Goal: Use online tool/utility: Utilize a website feature to perform a specific function

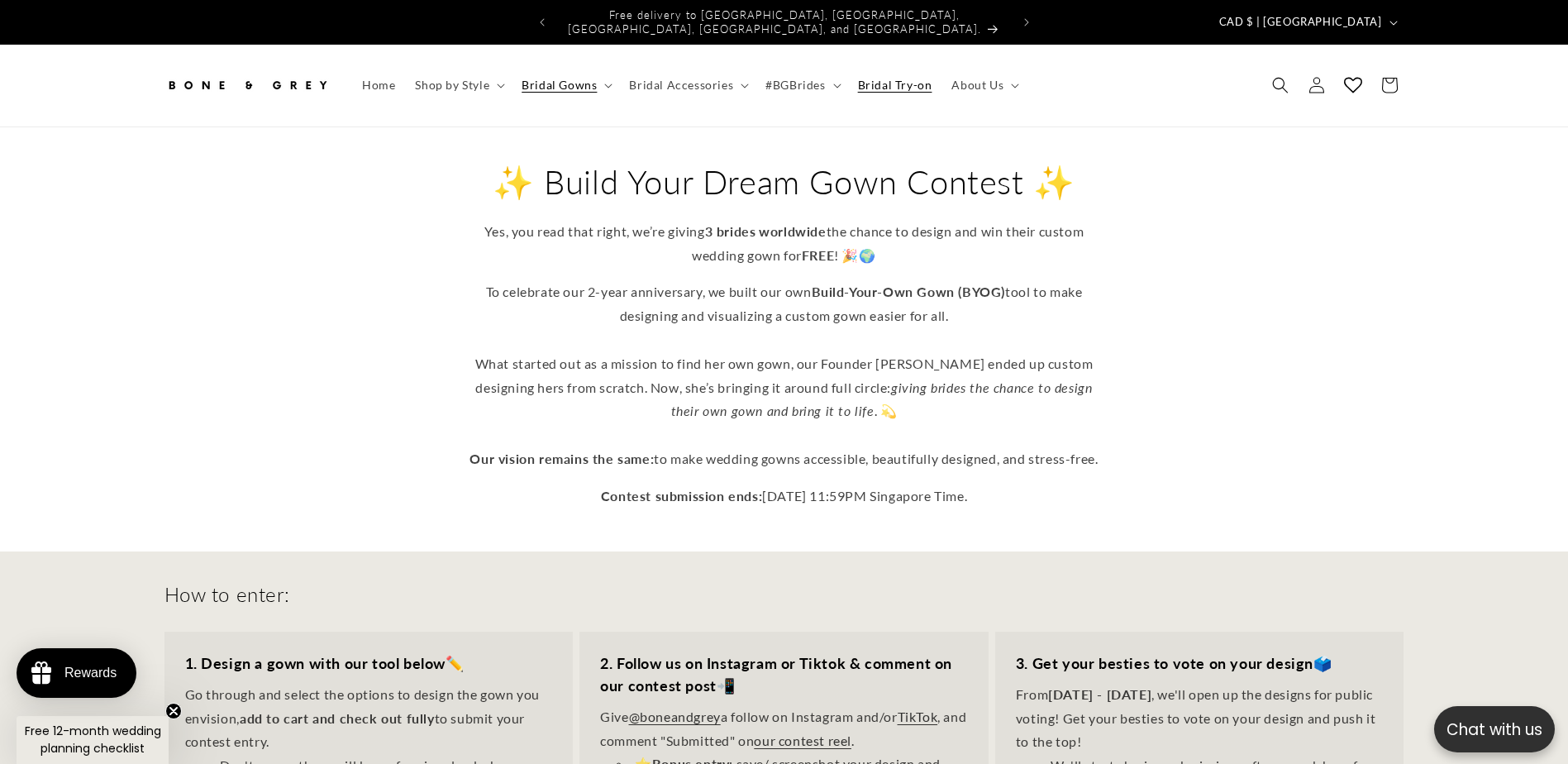
click at [870, 78] on span "Bridal Try-on" at bounding box center [895, 85] width 74 height 15
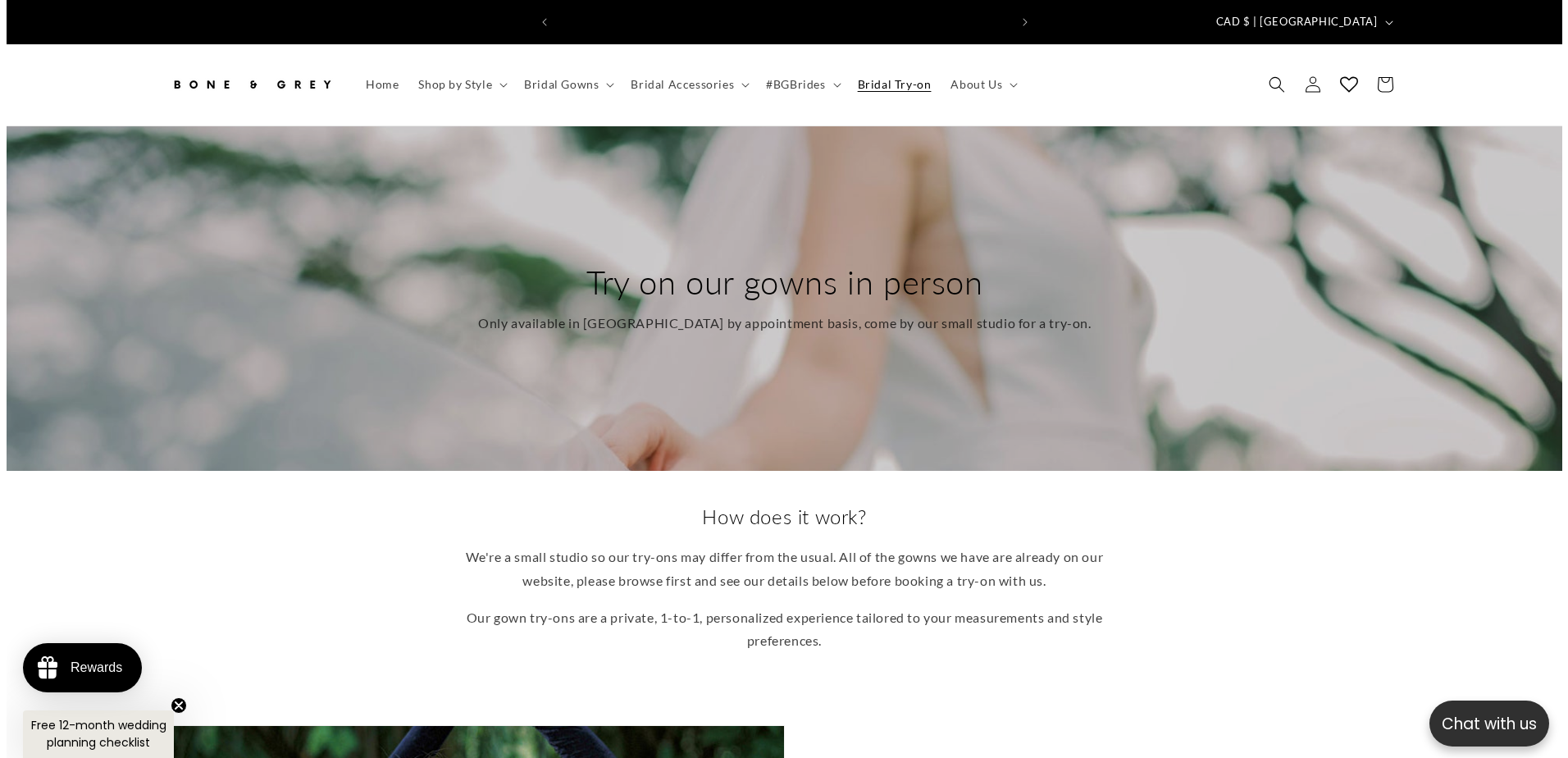
scroll to position [0, 451]
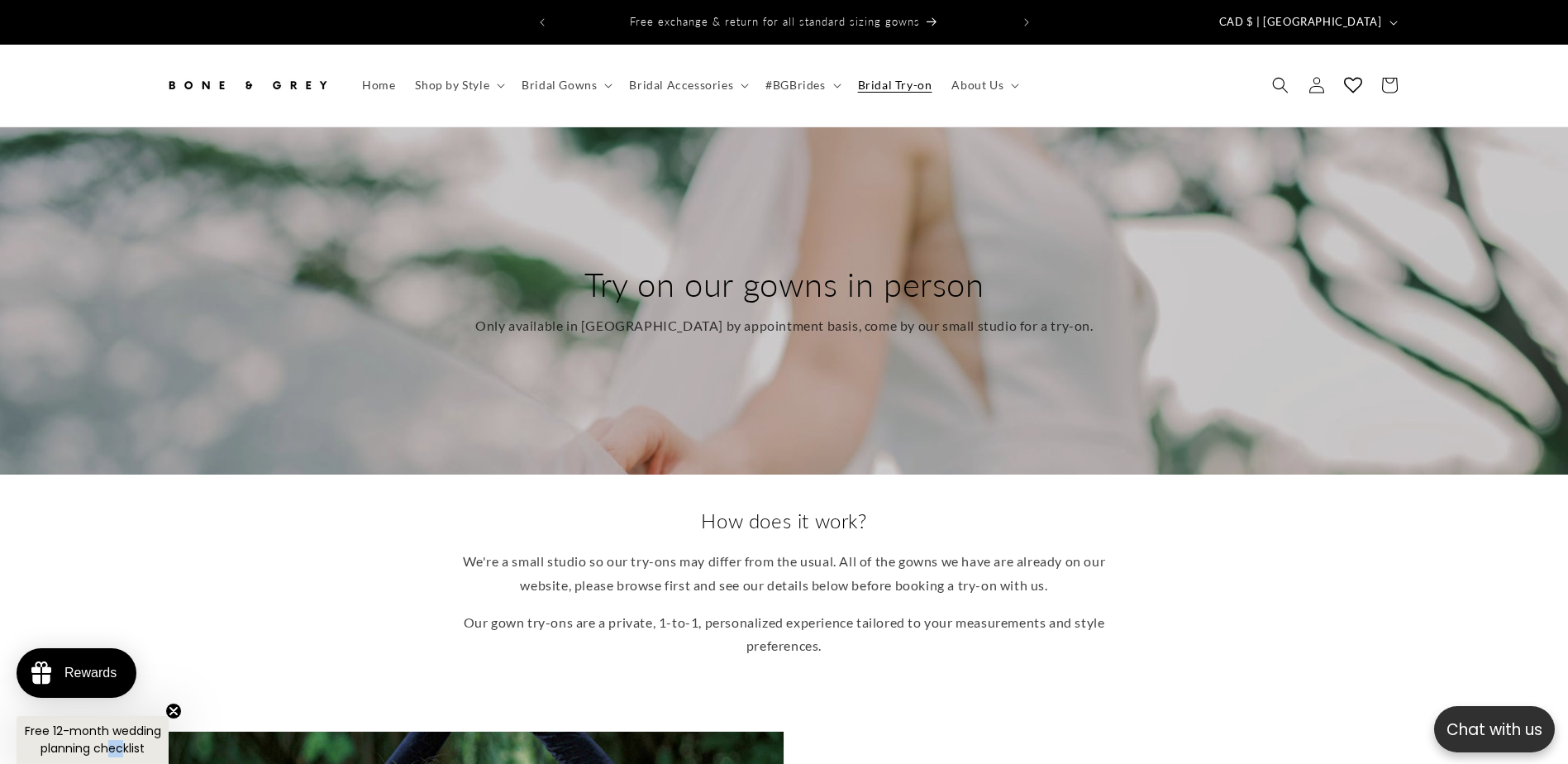
click at [120, 741] on span "Free 12-month wedding planning checklist" at bounding box center [93, 739] width 136 height 34
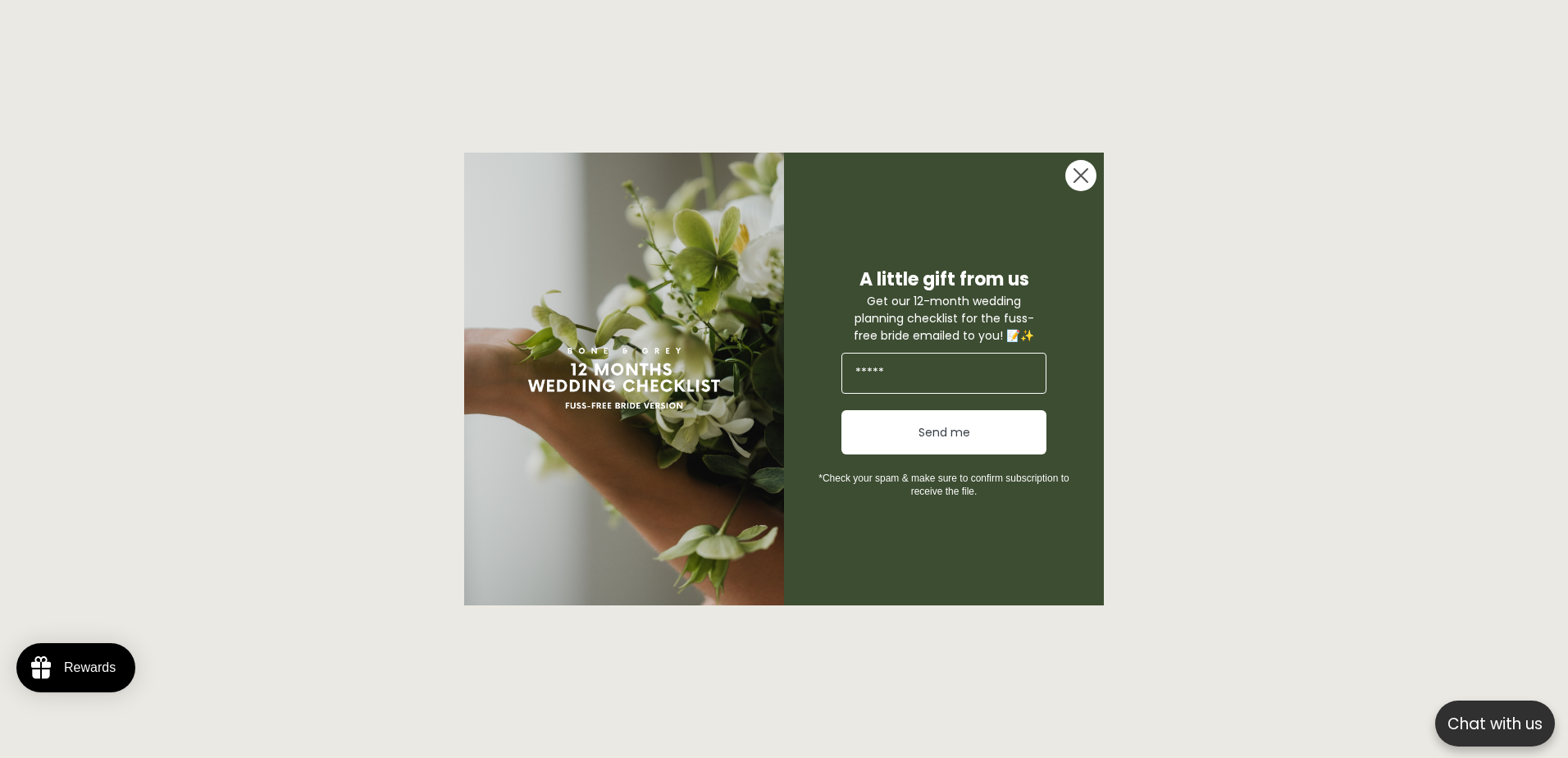
click at [1077, 171] on icon "Close dialog" at bounding box center [1081, 176] width 14 height 14
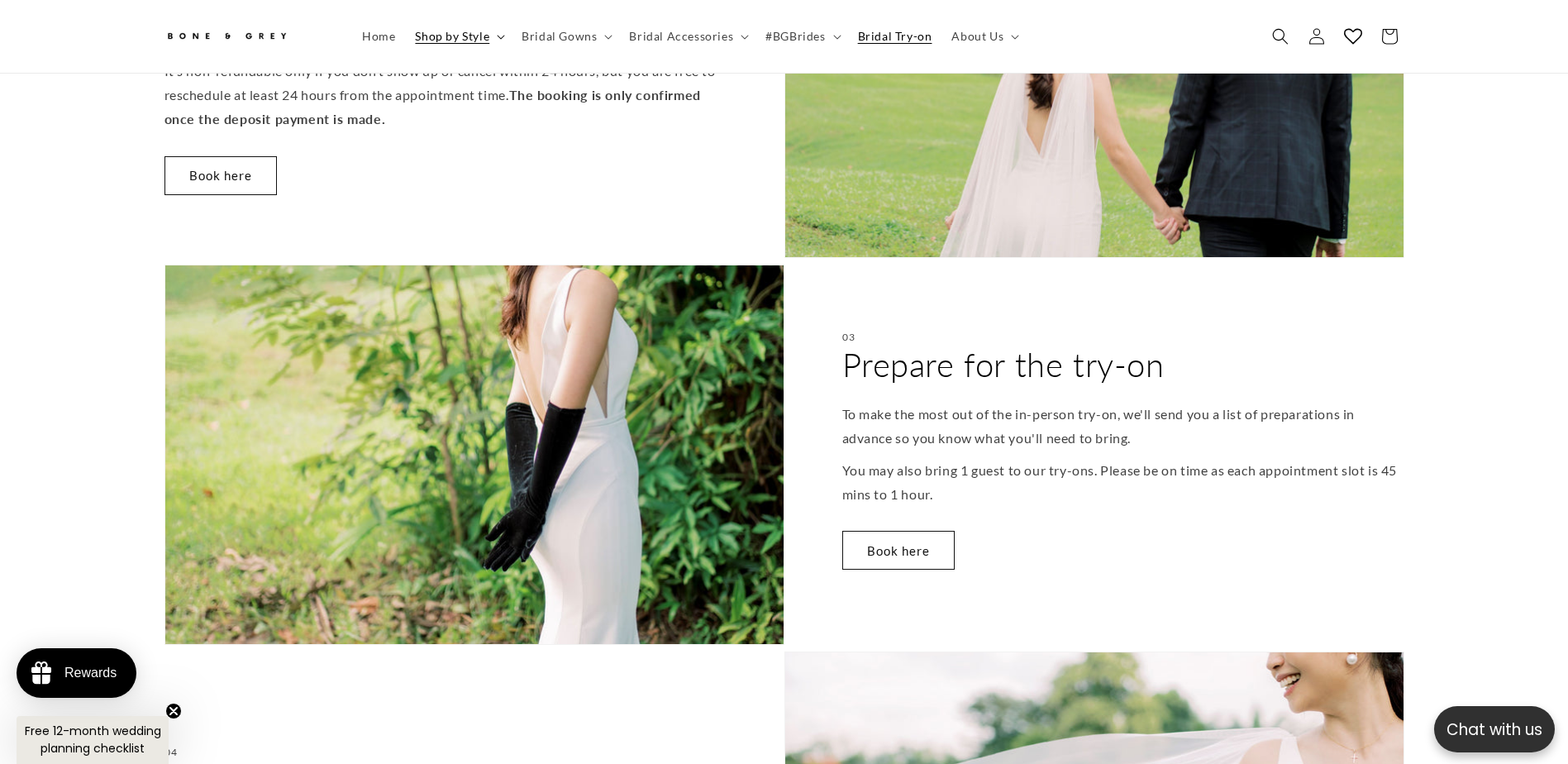
click at [460, 41] on span "Shop by Style" at bounding box center [452, 36] width 74 height 15
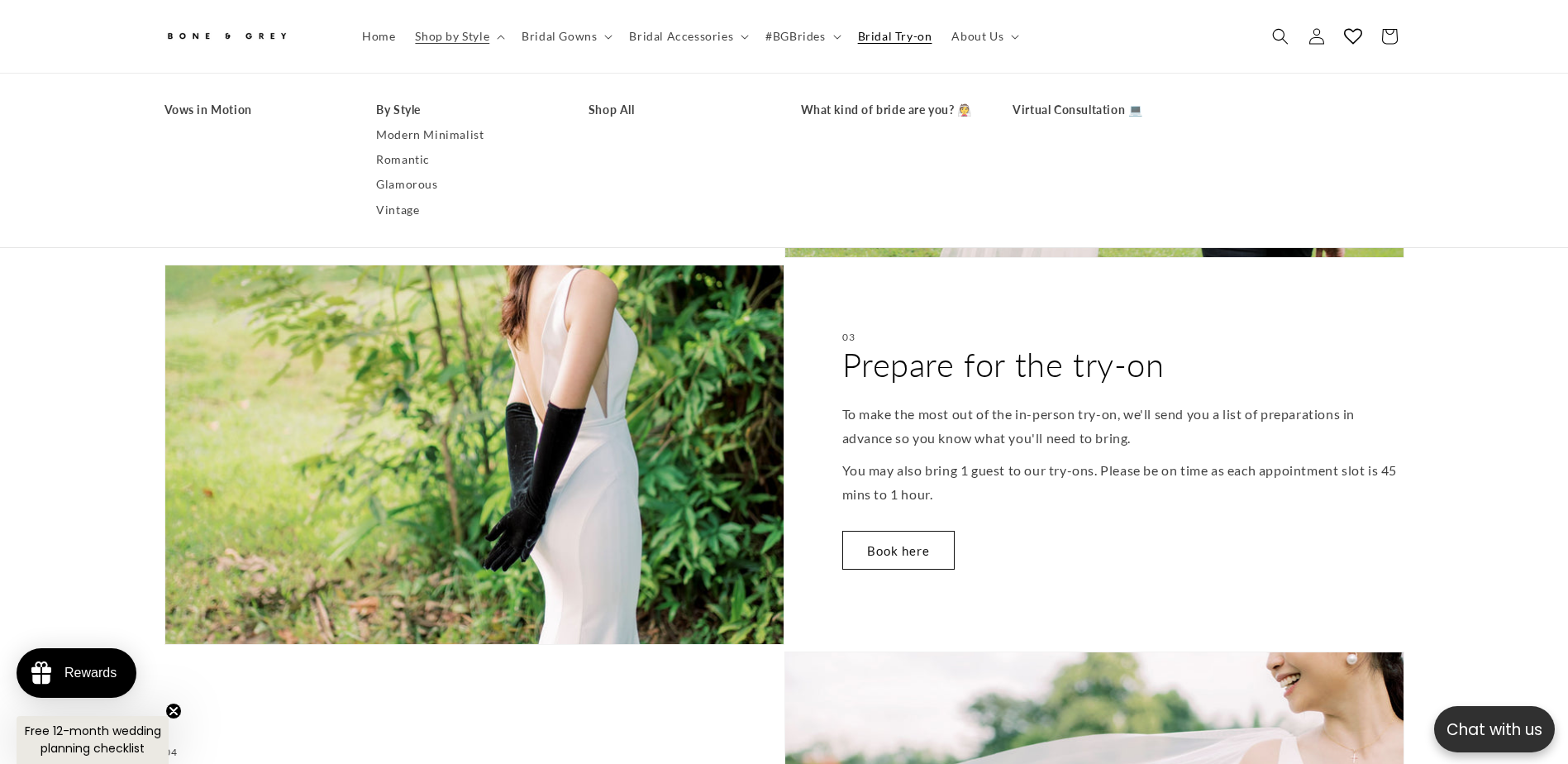
scroll to position [0, 909]
click at [871, 111] on link "What kind of bride are you? 👰" at bounding box center [891, 110] width 180 height 24
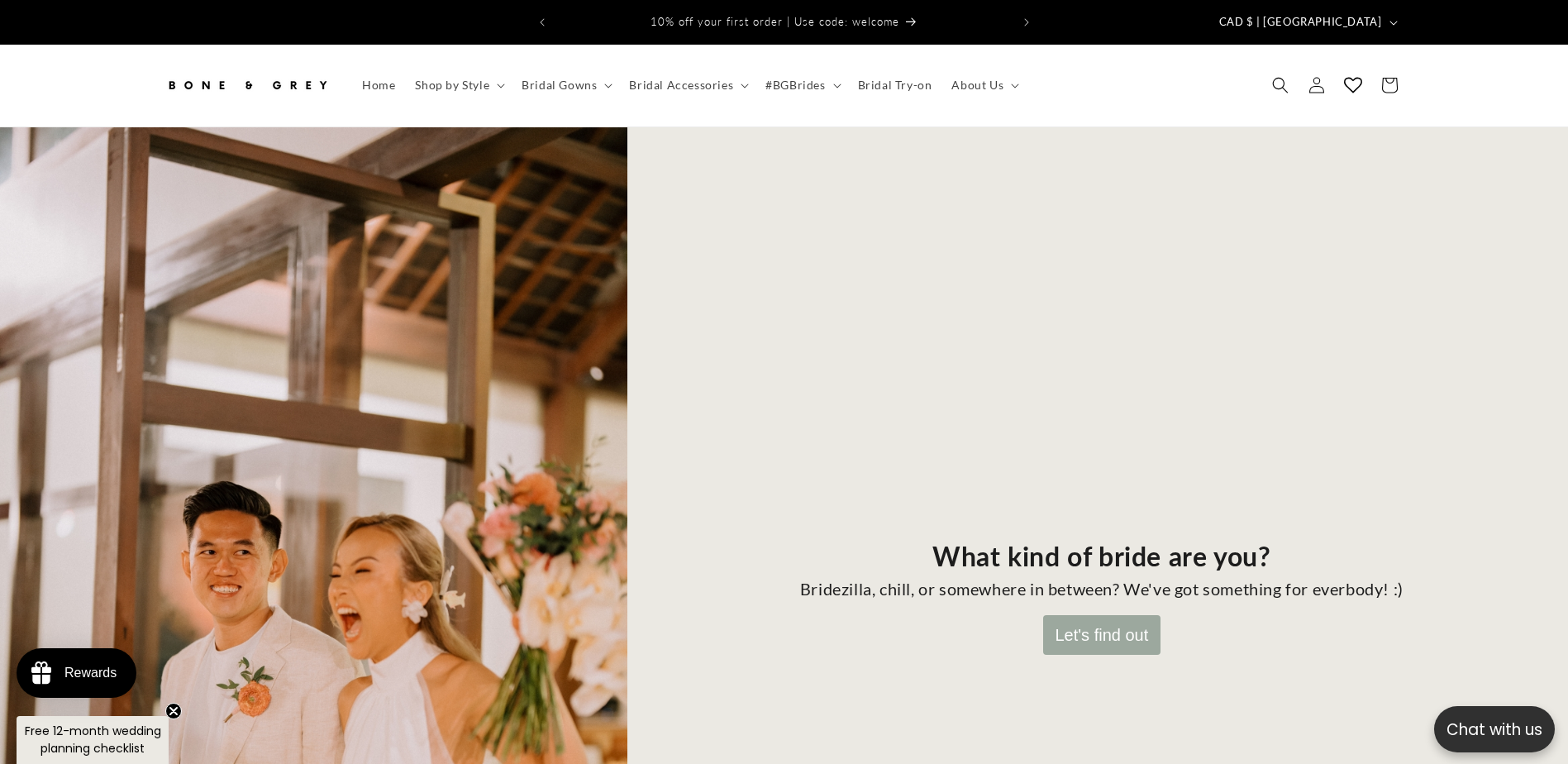
click at [171, 707] on circle "Close teaser" at bounding box center [173, 710] width 15 height 15
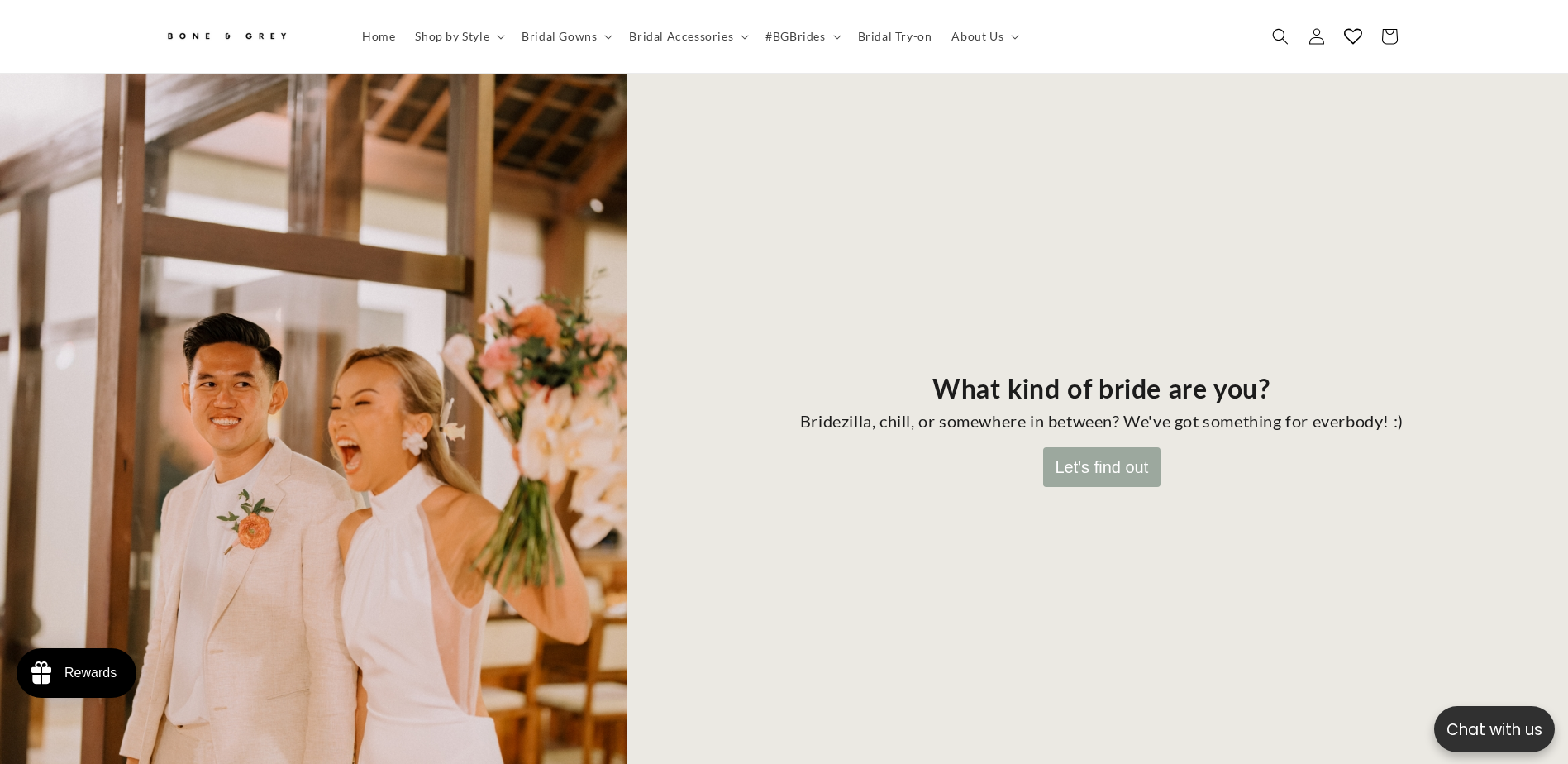
scroll to position [156, 0]
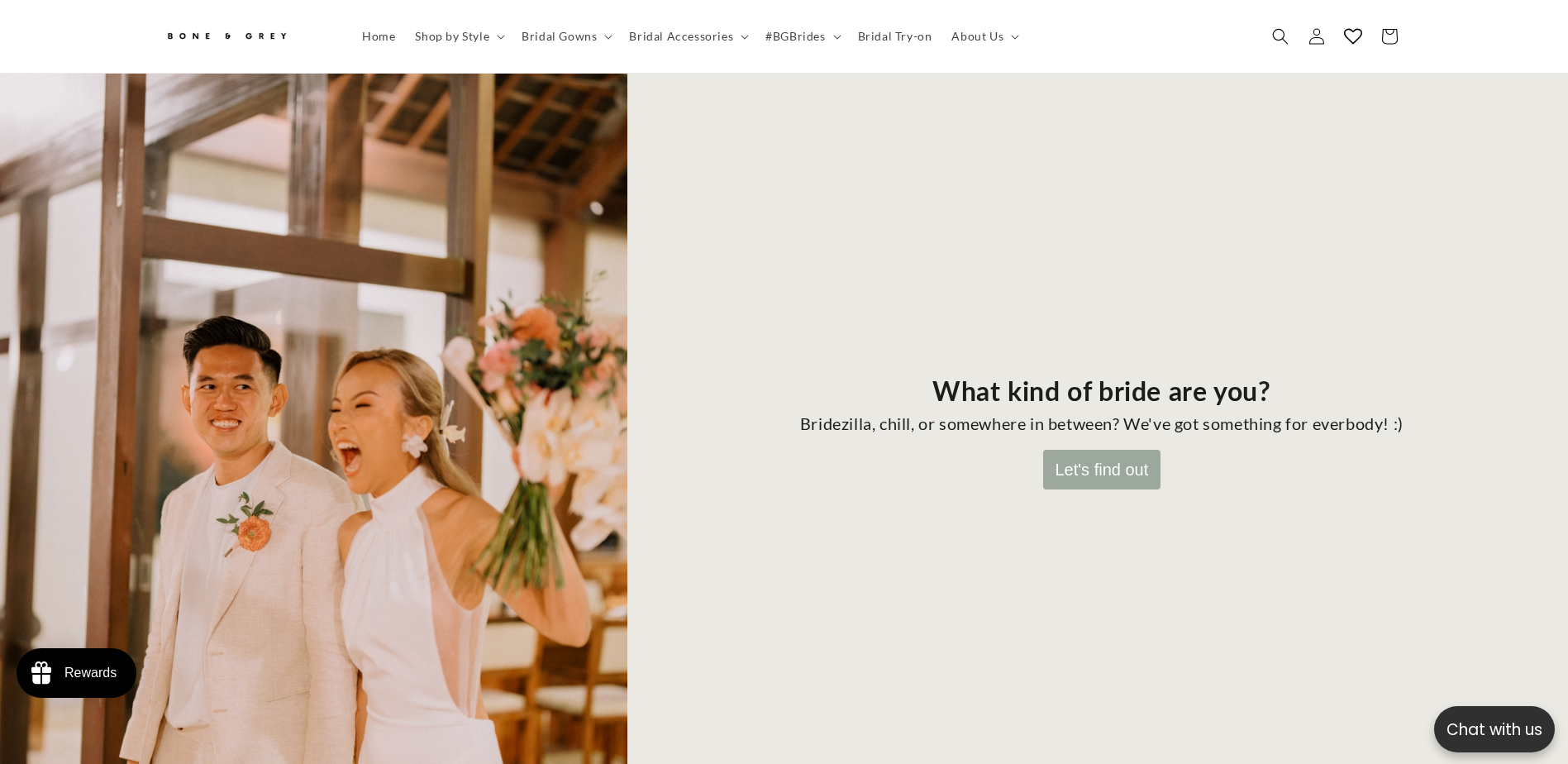
click at [1094, 469] on button "Let's find out" at bounding box center [1102, 470] width 118 height 40
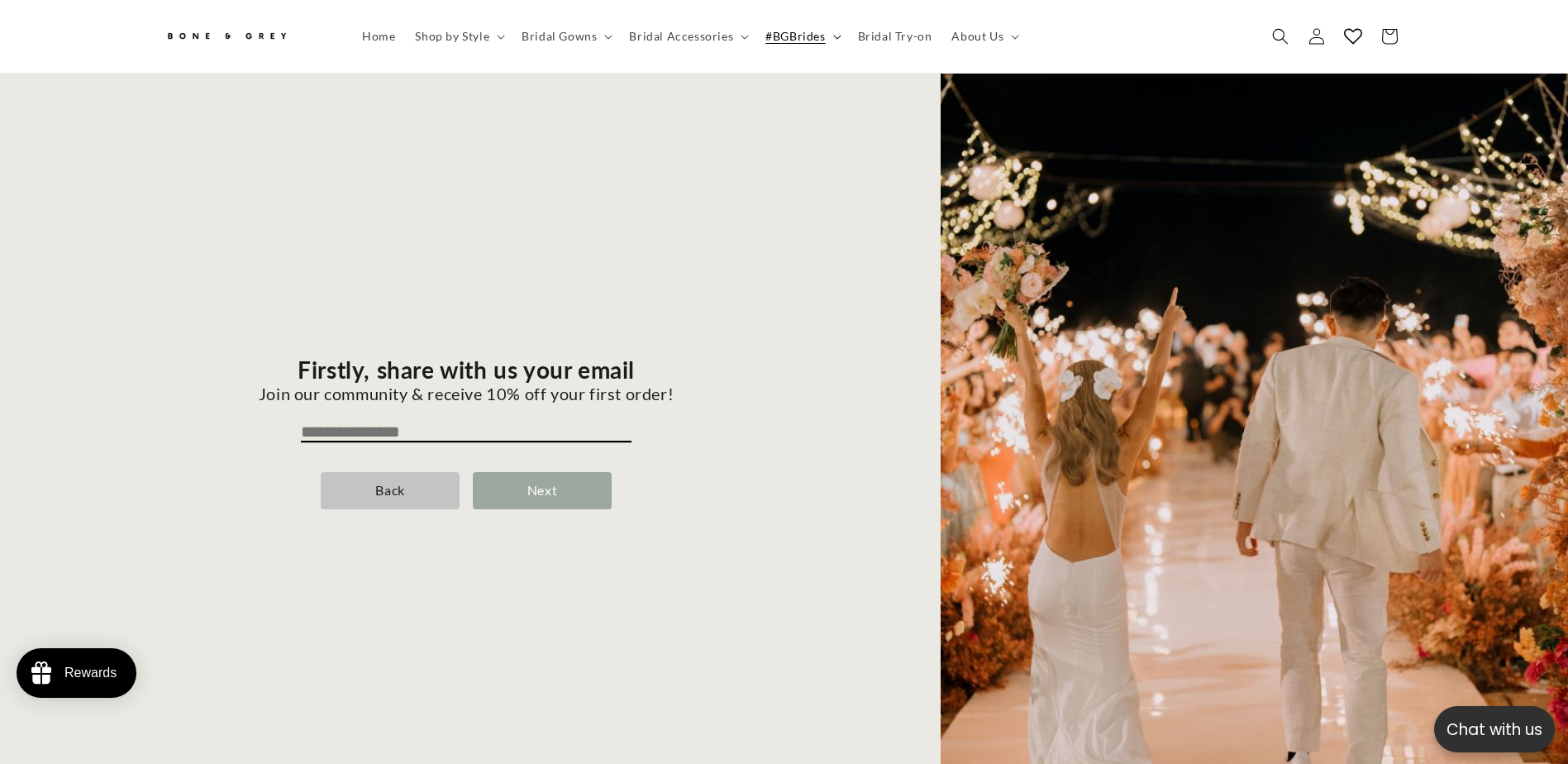
scroll to position [0, 0]
click at [517, 423] on input "email" at bounding box center [466, 433] width 331 height 20
type input "**********"
click at [561, 477] on div "Next" at bounding box center [541, 490] width 139 height 37
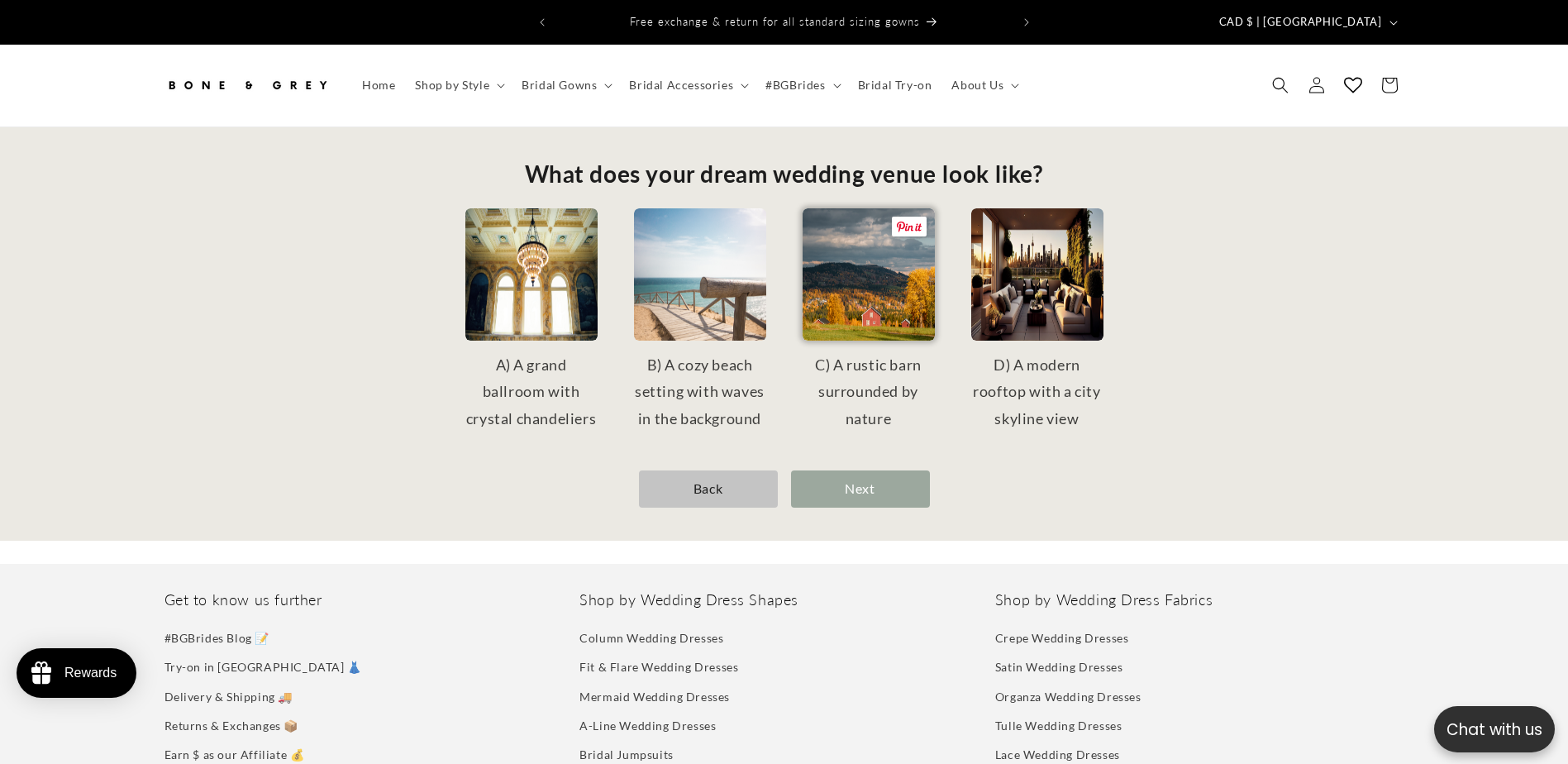
click at [847, 324] on img at bounding box center [869, 275] width 132 height 132
